Goal: Check status: Check status

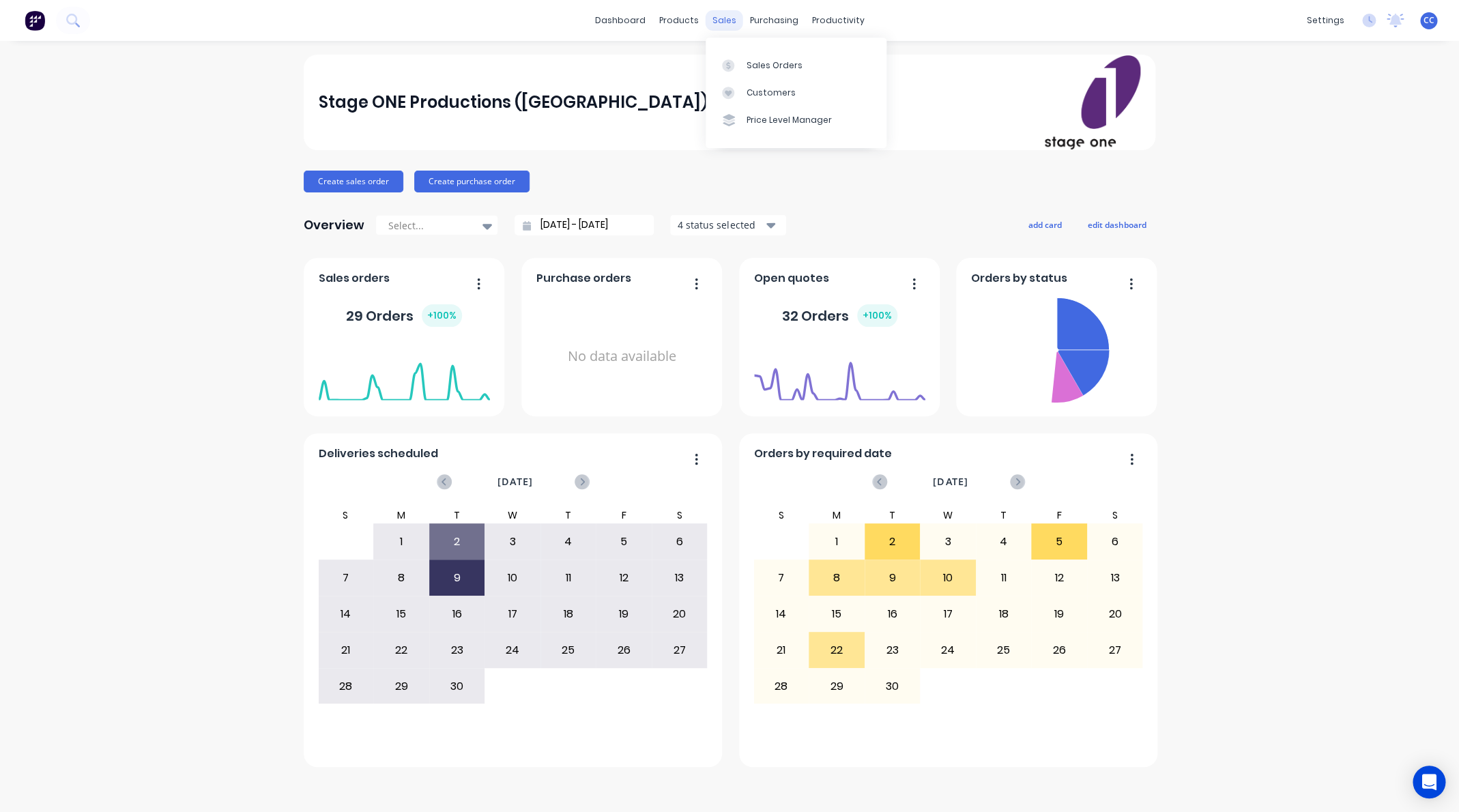
click at [718, 18] on div "sales" at bounding box center [724, 21] width 37 height 21
click at [765, 67] on div "Sales Orders" at bounding box center [774, 65] width 56 height 12
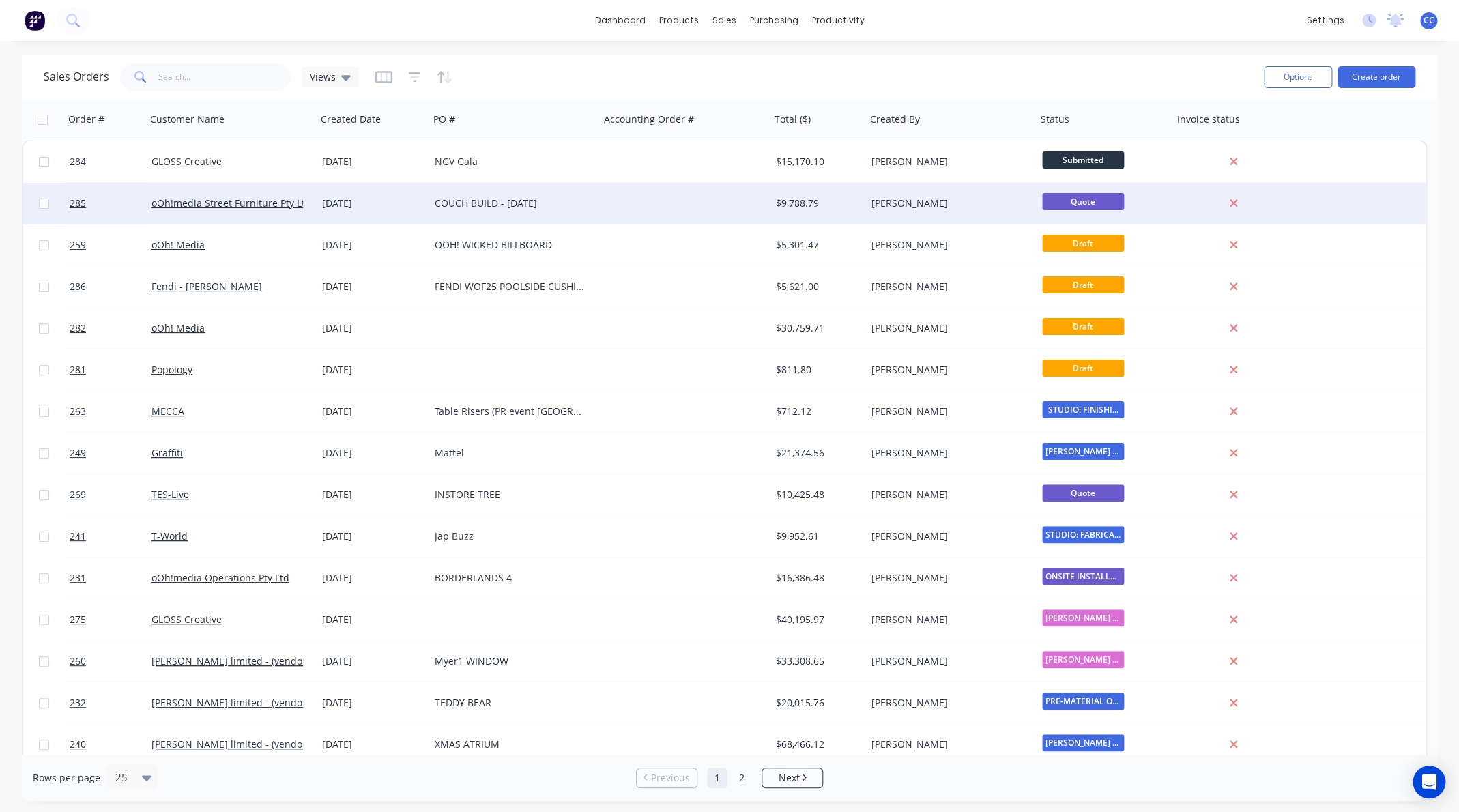
click at [494, 202] on div "COUCH BUILD - 20 OCT 2025" at bounding box center [510, 203] width 152 height 14
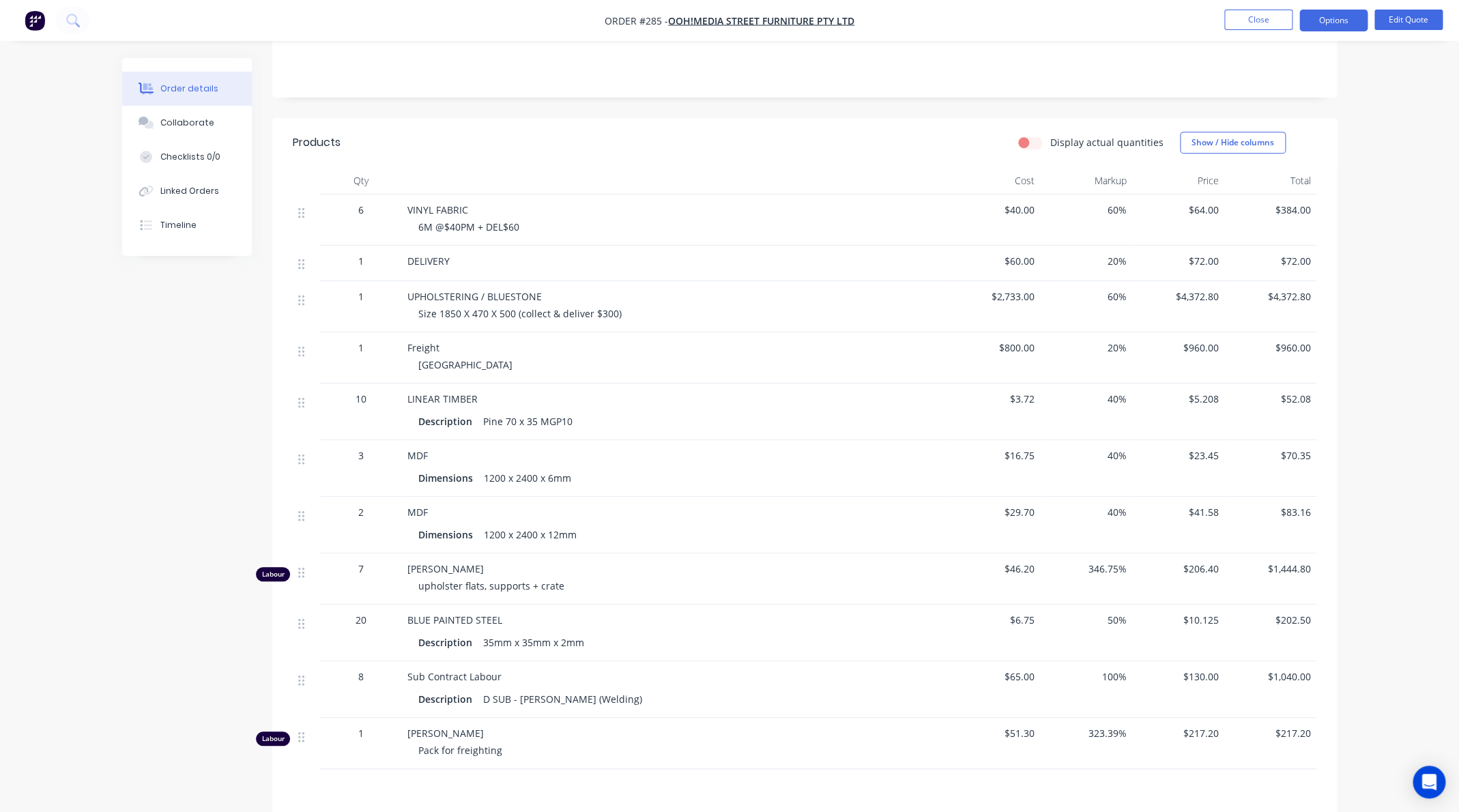
scroll to position [448, 0]
